Goal: Task Accomplishment & Management: Use online tool/utility

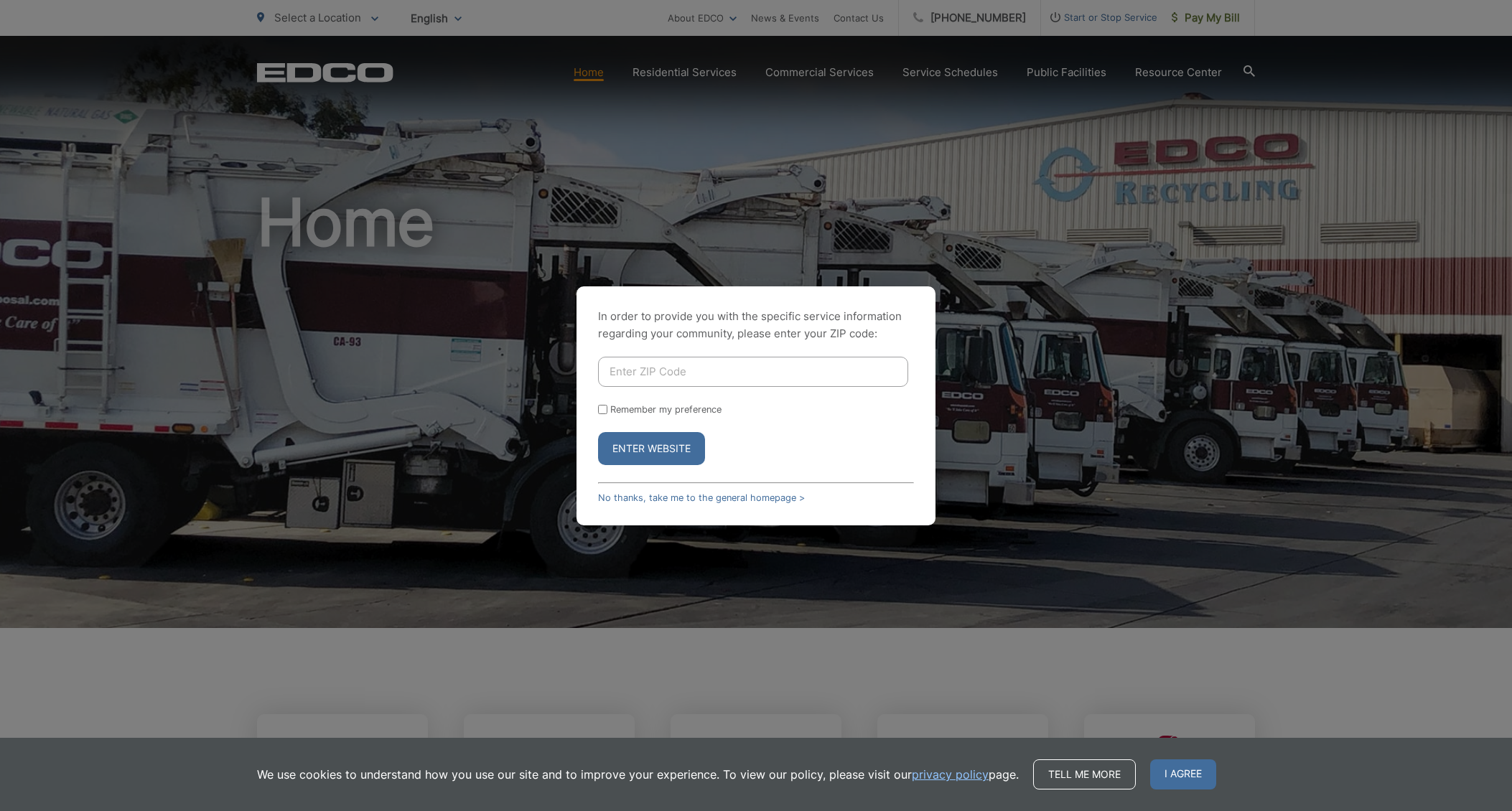
click at [642, 369] on input "Enter ZIP Code" at bounding box center [753, 372] width 310 height 30
type input "92078"
click at [649, 443] on button "Enter Website" at bounding box center [651, 447] width 107 height 33
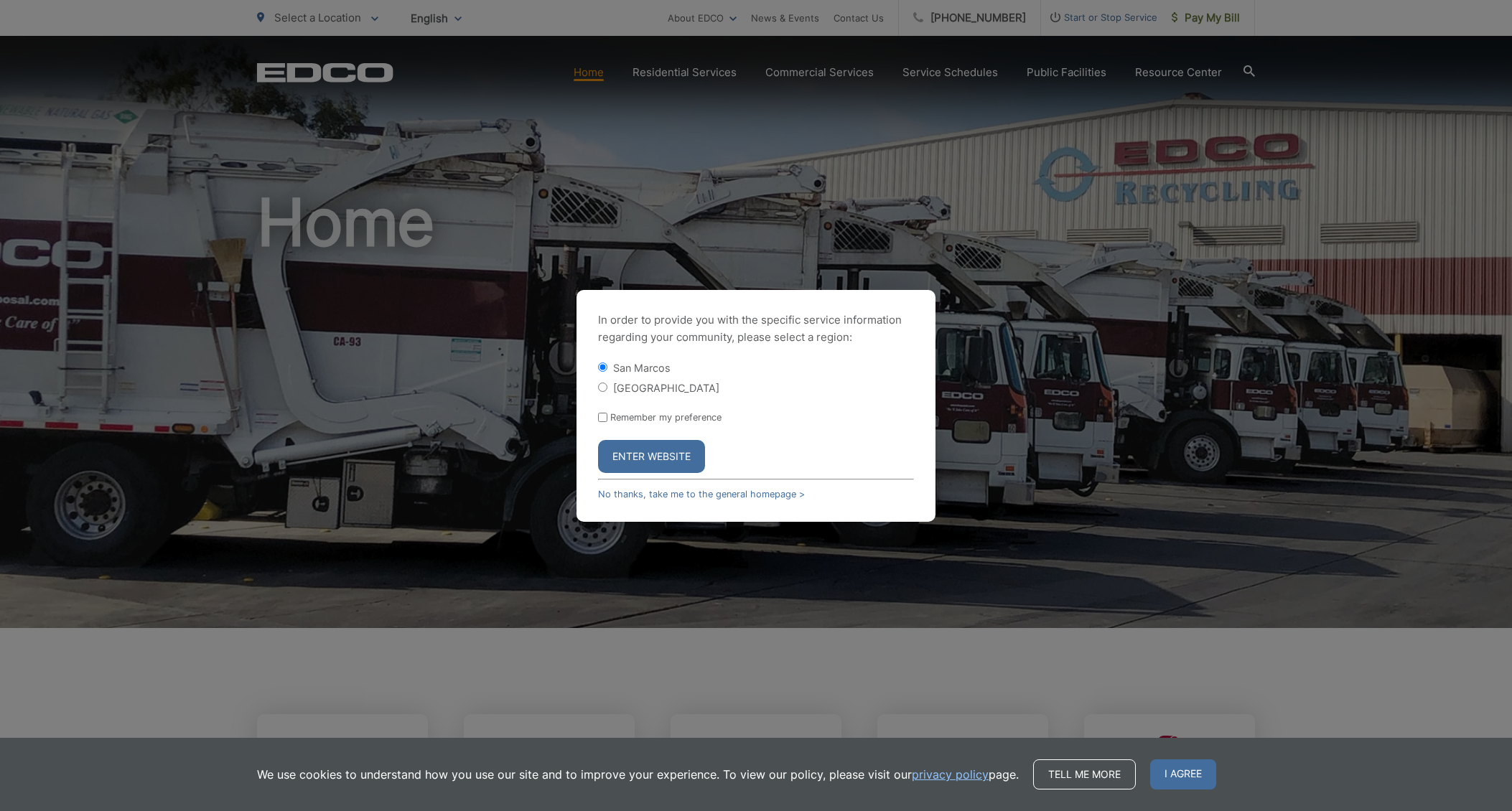
click at [645, 458] on button "Enter Website" at bounding box center [651, 455] width 107 height 33
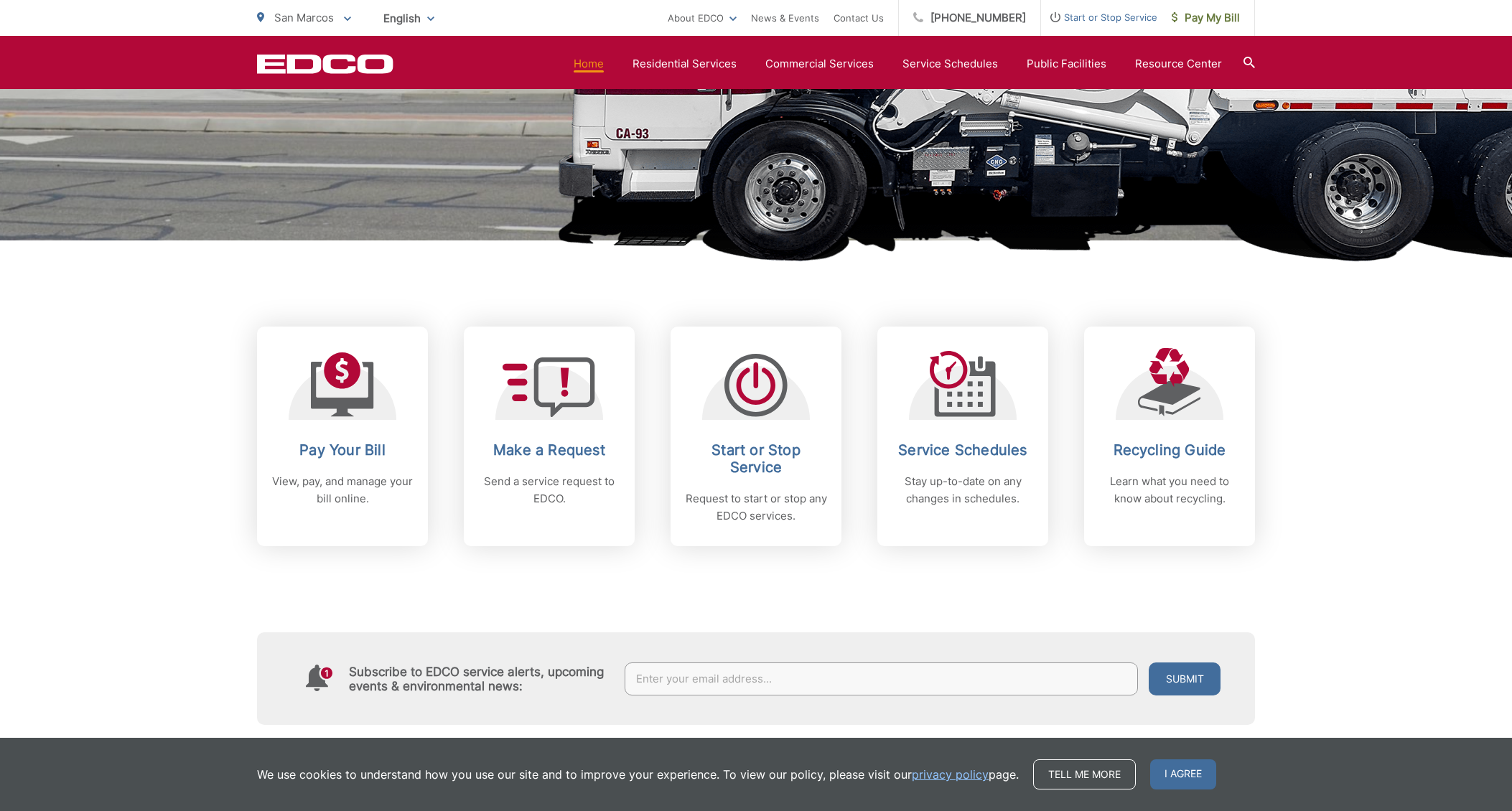
scroll to position [359, 0]
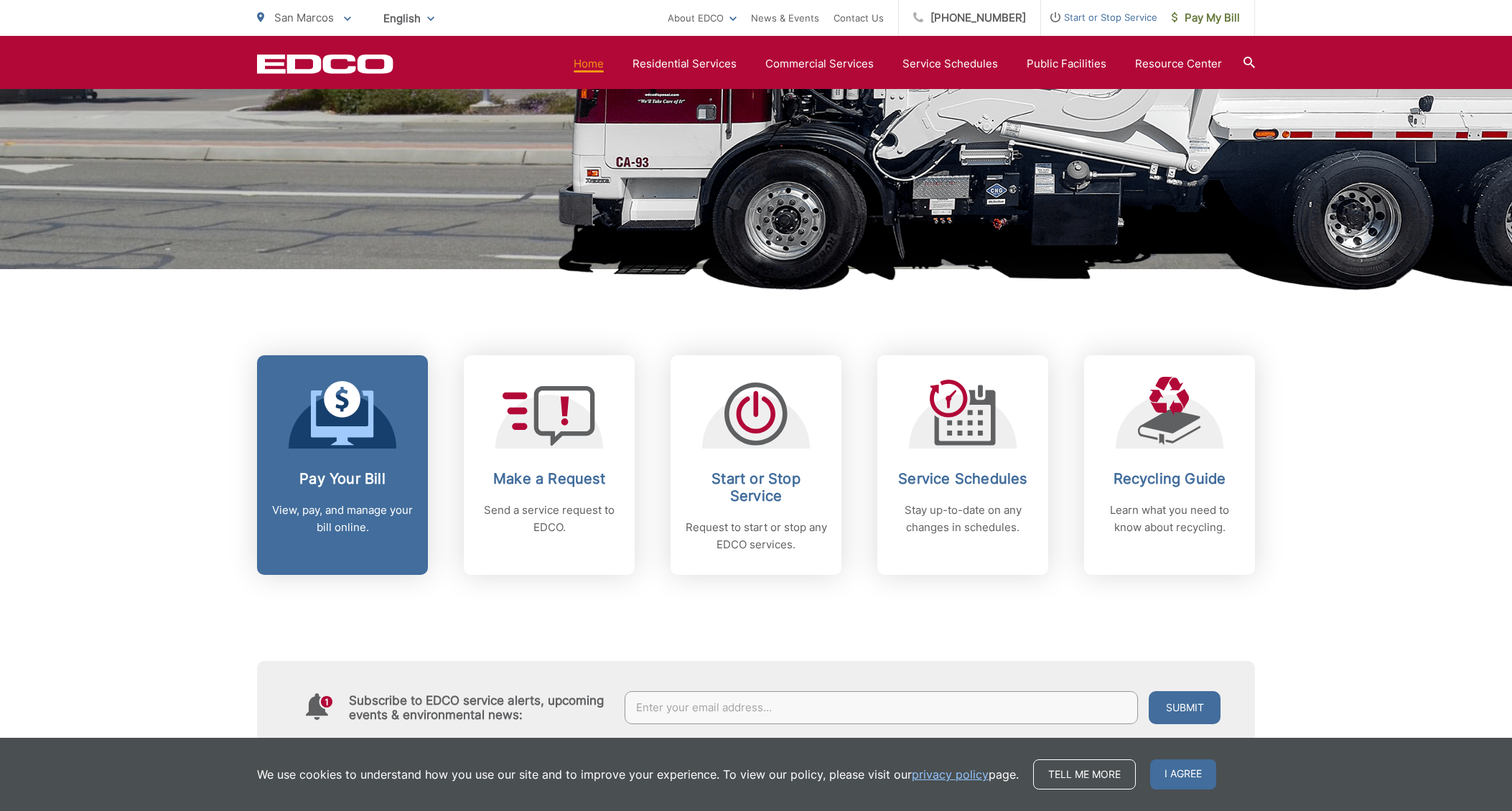
click at [360, 397] on icon at bounding box center [342, 399] width 37 height 37
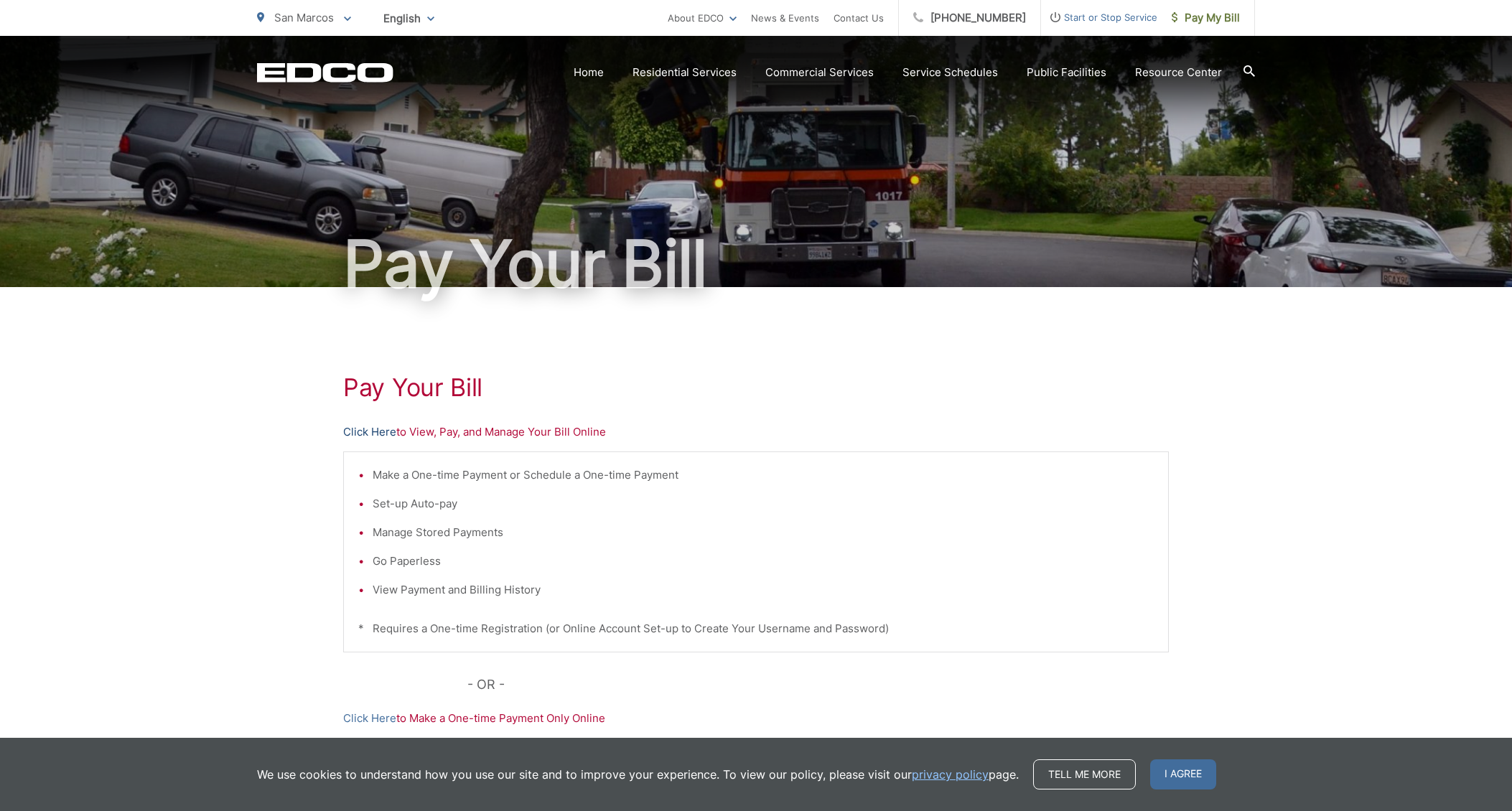
click at [350, 432] on link "Click Here" at bounding box center [369, 431] width 53 height 17
